Goal: Find specific page/section: Find specific page/section

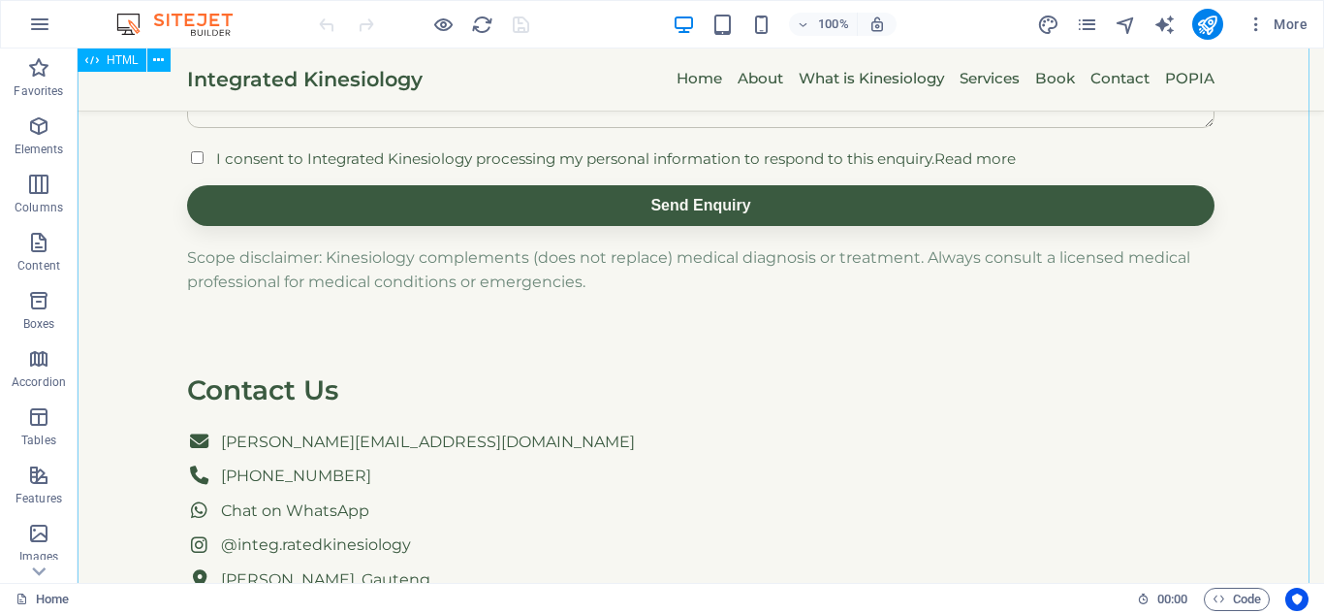
scroll to position [2377, 0]
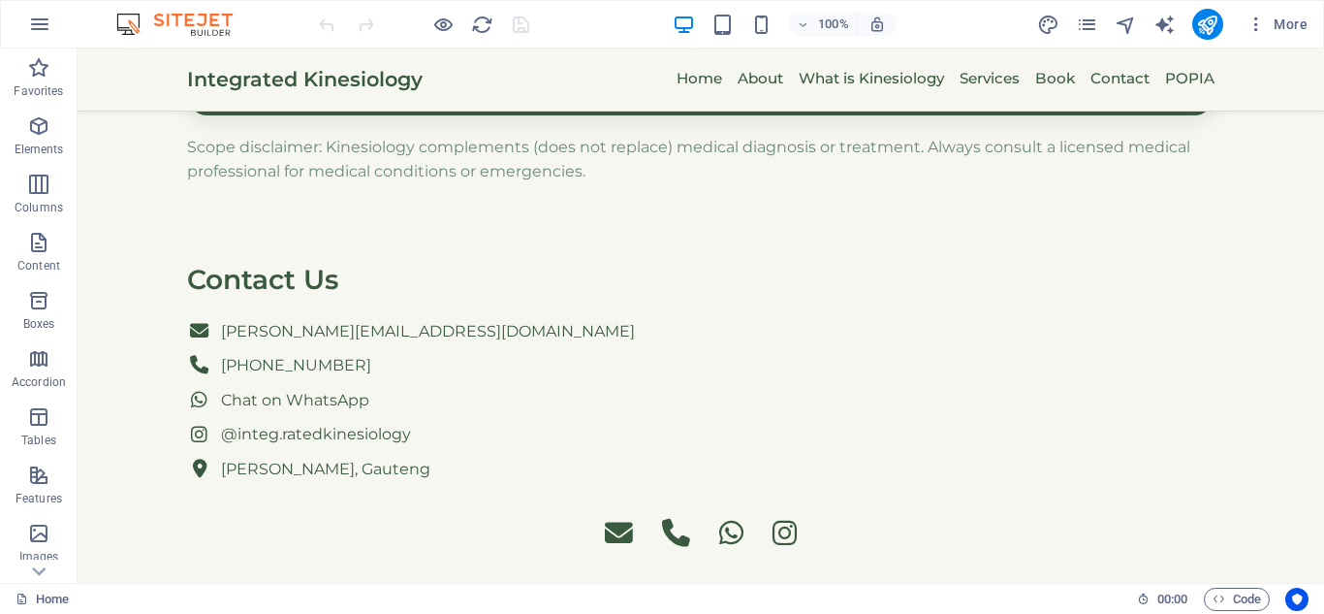
click at [192, 45] on div "100% More" at bounding box center [662, 24] width 1322 height 47
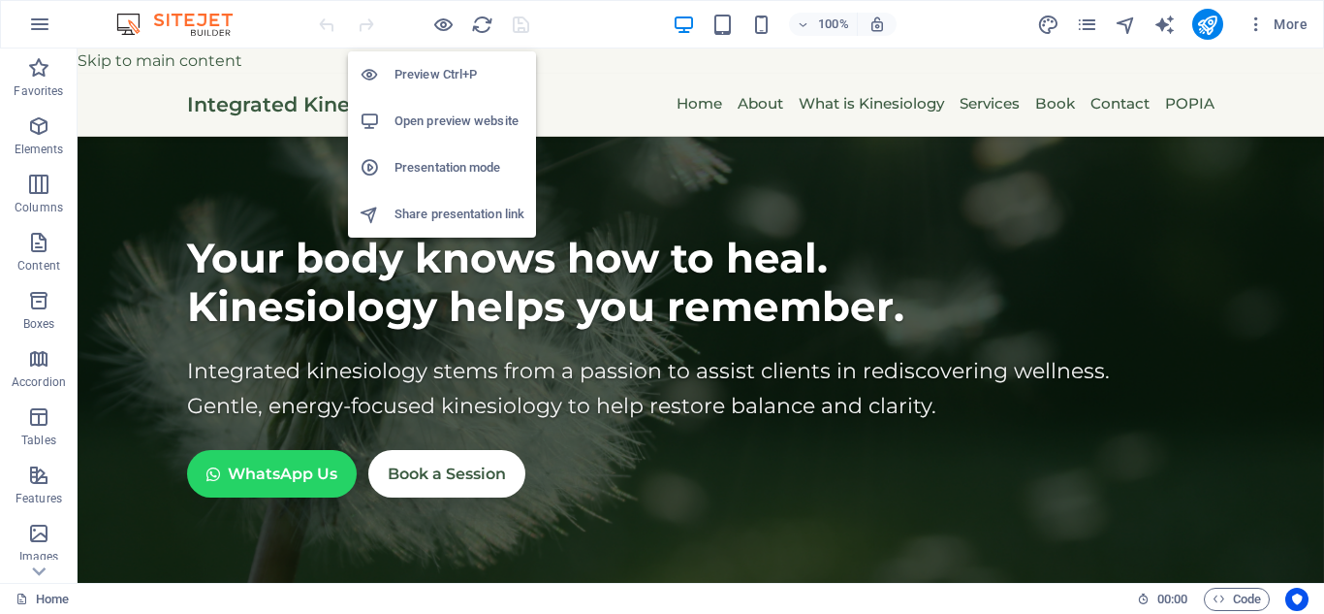
click at [469, 166] on h6 "Presentation mode" at bounding box center [460, 167] width 130 height 23
